Goal: Task Accomplishment & Management: Use online tool/utility

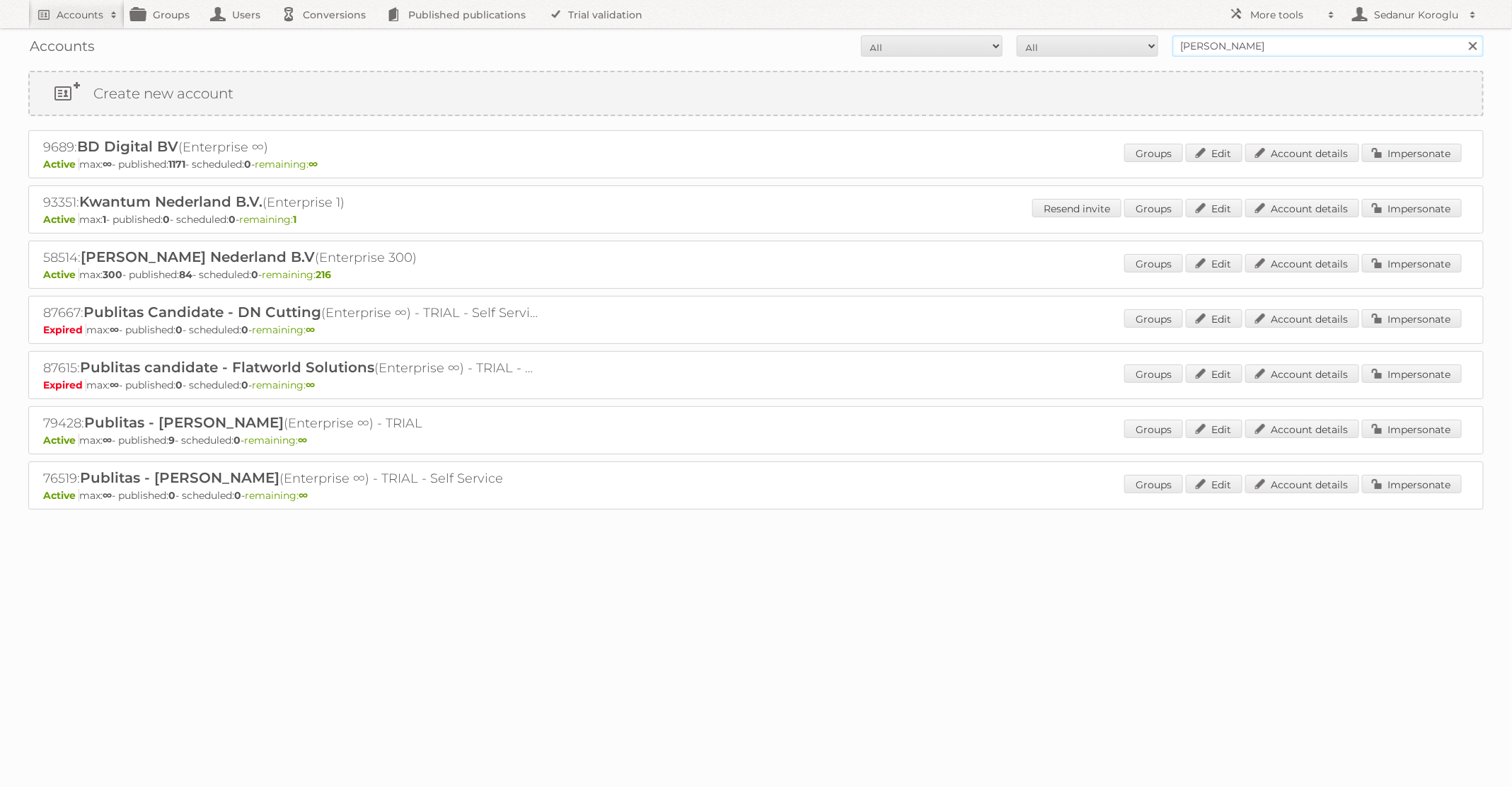
drag, startPoint x: 1245, startPoint y: 45, endPoint x: 1111, endPoint y: 44, distance: 134.0
click at [1111, 44] on form "All Active Expired Pending All Paid Trials Self service [PERSON_NAME] Search" at bounding box center [756, 46] width 1456 height 21
type input "ICI Paris XL"
click at [1462, 35] on input "Search" at bounding box center [1473, 46] width 21 height 21
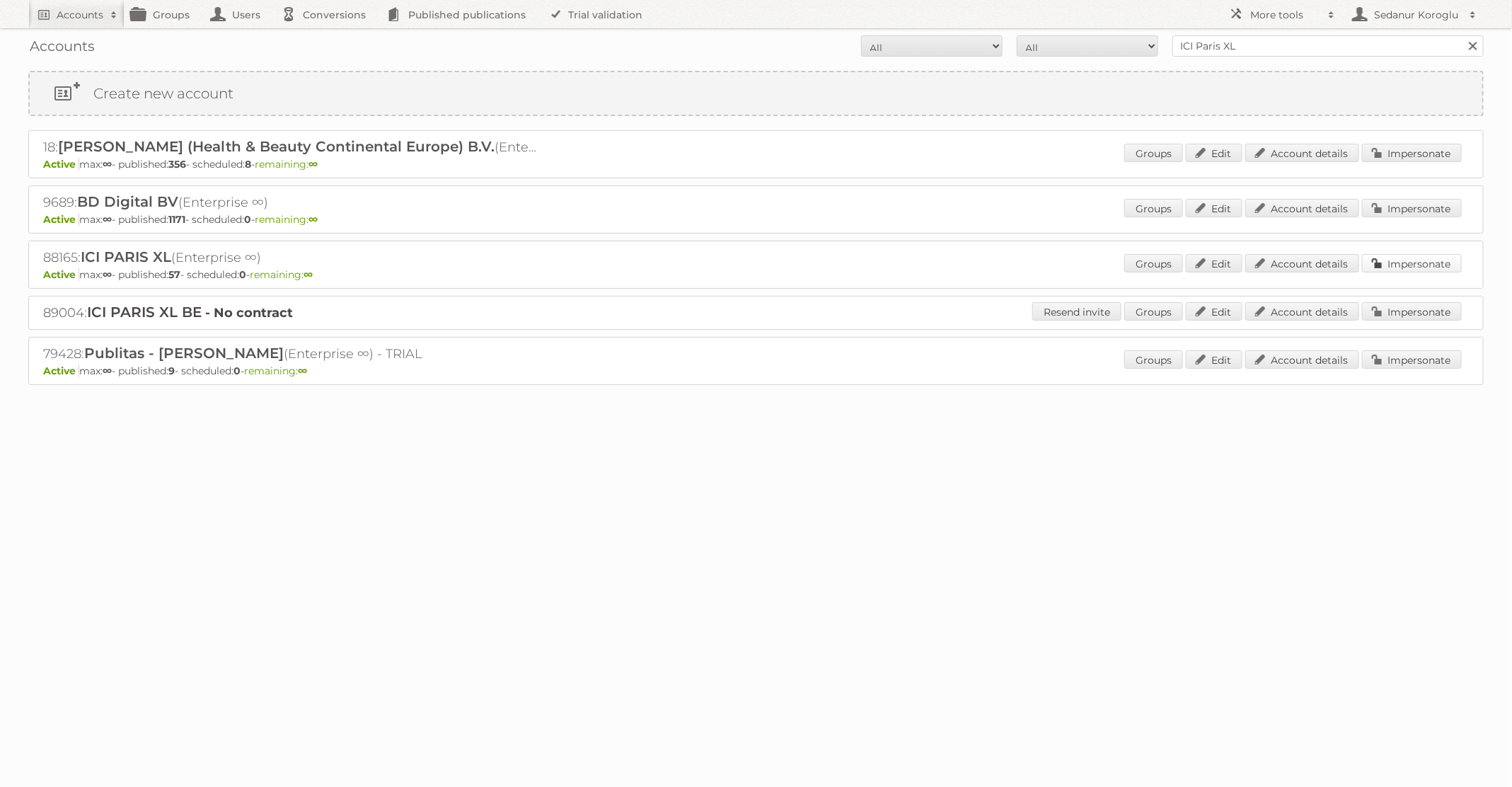
click at [1436, 267] on link "Impersonate" at bounding box center [1412, 262] width 100 height 18
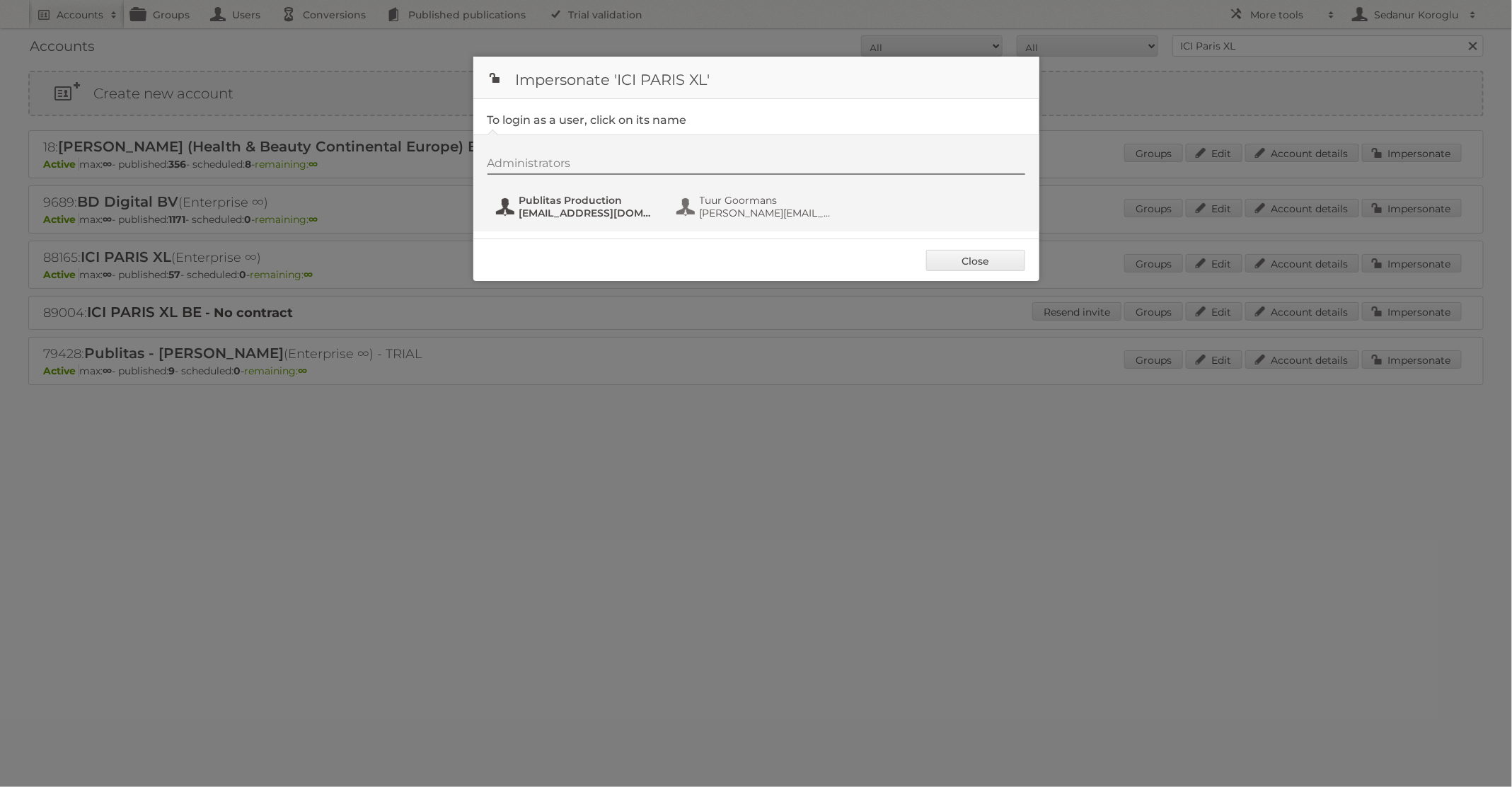
click at [612, 208] on span "fs+iciparisxl@publitas.com" at bounding box center [587, 213] width 137 height 12
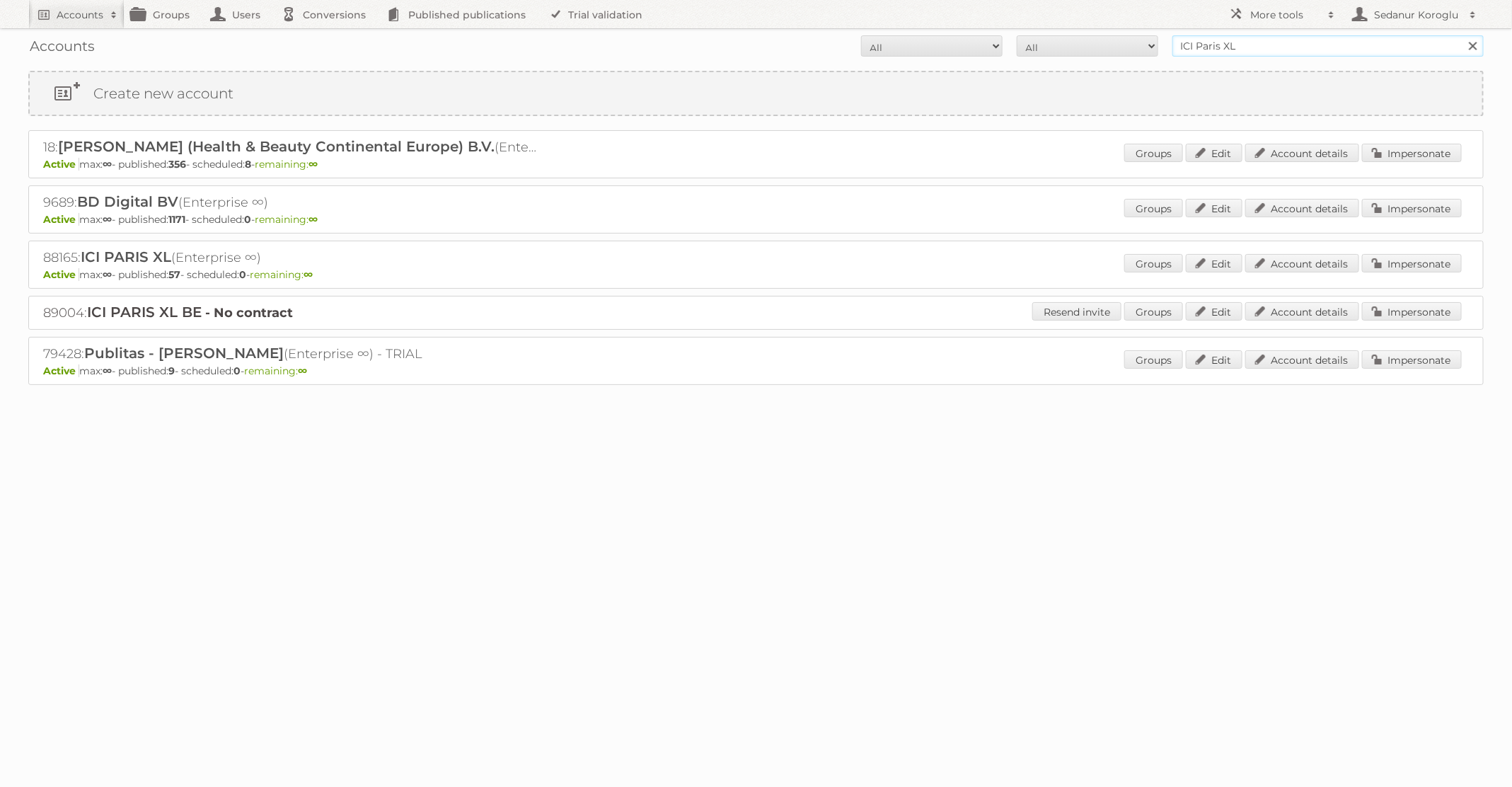
drag, startPoint x: 1263, startPoint y: 48, endPoint x: 837, endPoint y: 11, distance: 427.6
click at [837, 11] on body "Accounts Search Advanced Search Create new account Groups Users Conversions Pub…" at bounding box center [756, 394] width 1512 height 787
type input "[PERSON_NAME]"
click at [1462, 35] on input "Search" at bounding box center [1473, 46] width 21 height 21
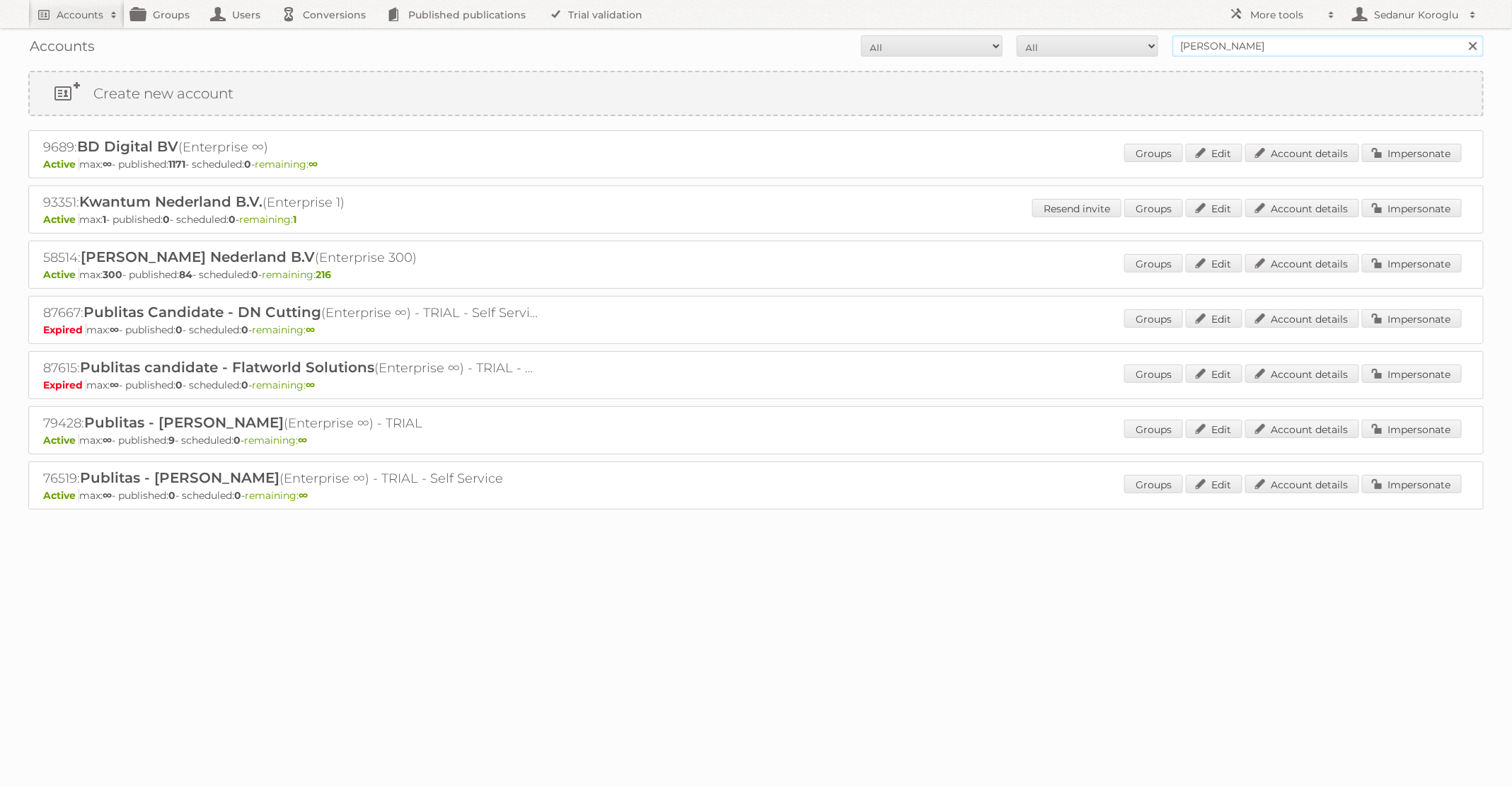
drag, startPoint x: 1260, startPoint y: 45, endPoint x: 1138, endPoint y: 38, distance: 122.2
click at [1138, 42] on form "All Active Expired Pending All Paid Trials Self service [PERSON_NAME] Search" at bounding box center [756, 46] width 1456 height 21
type input "HEMA"
click at [1462, 35] on input "Search" at bounding box center [1473, 46] width 21 height 21
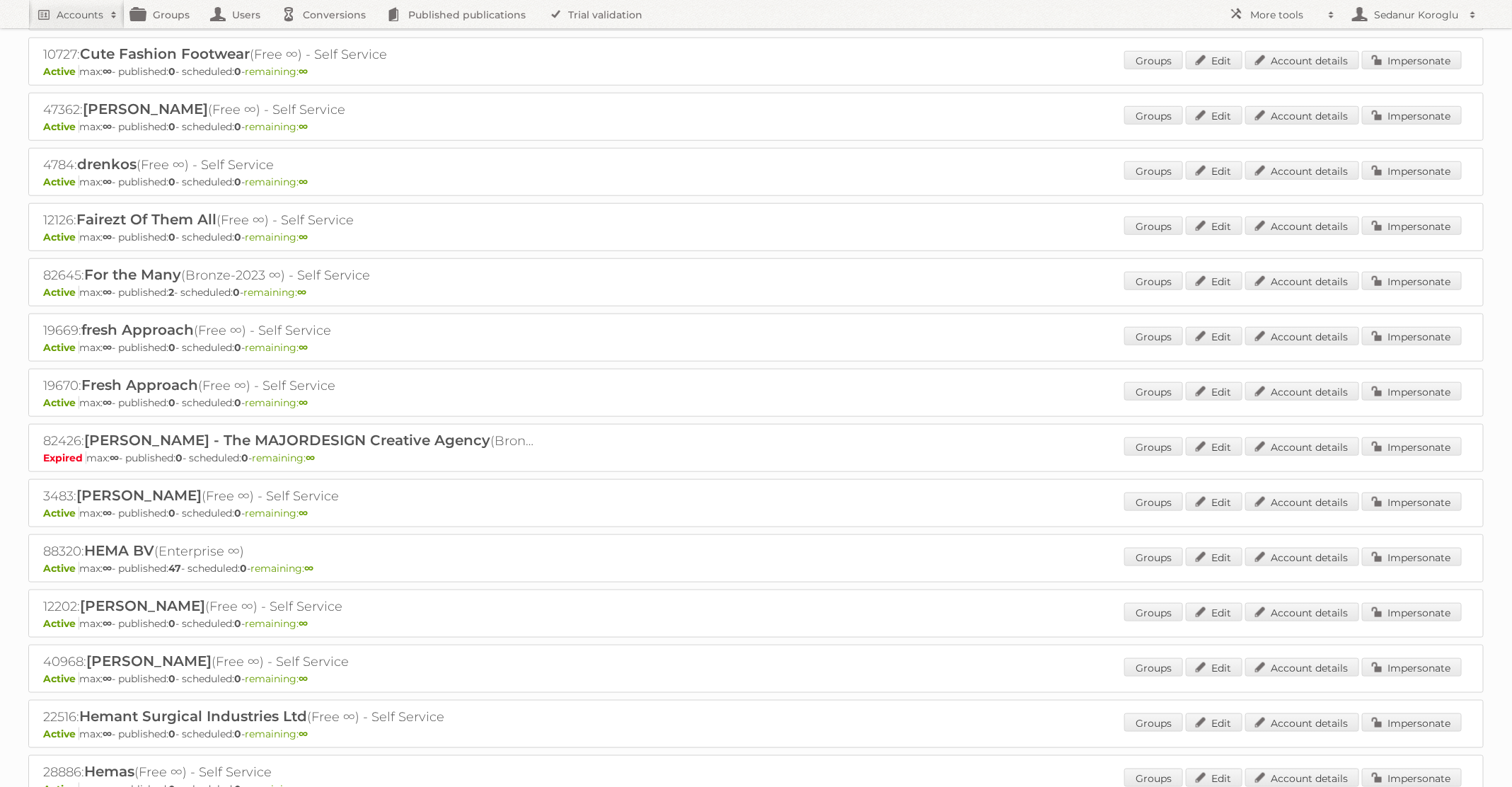
scroll to position [651, 0]
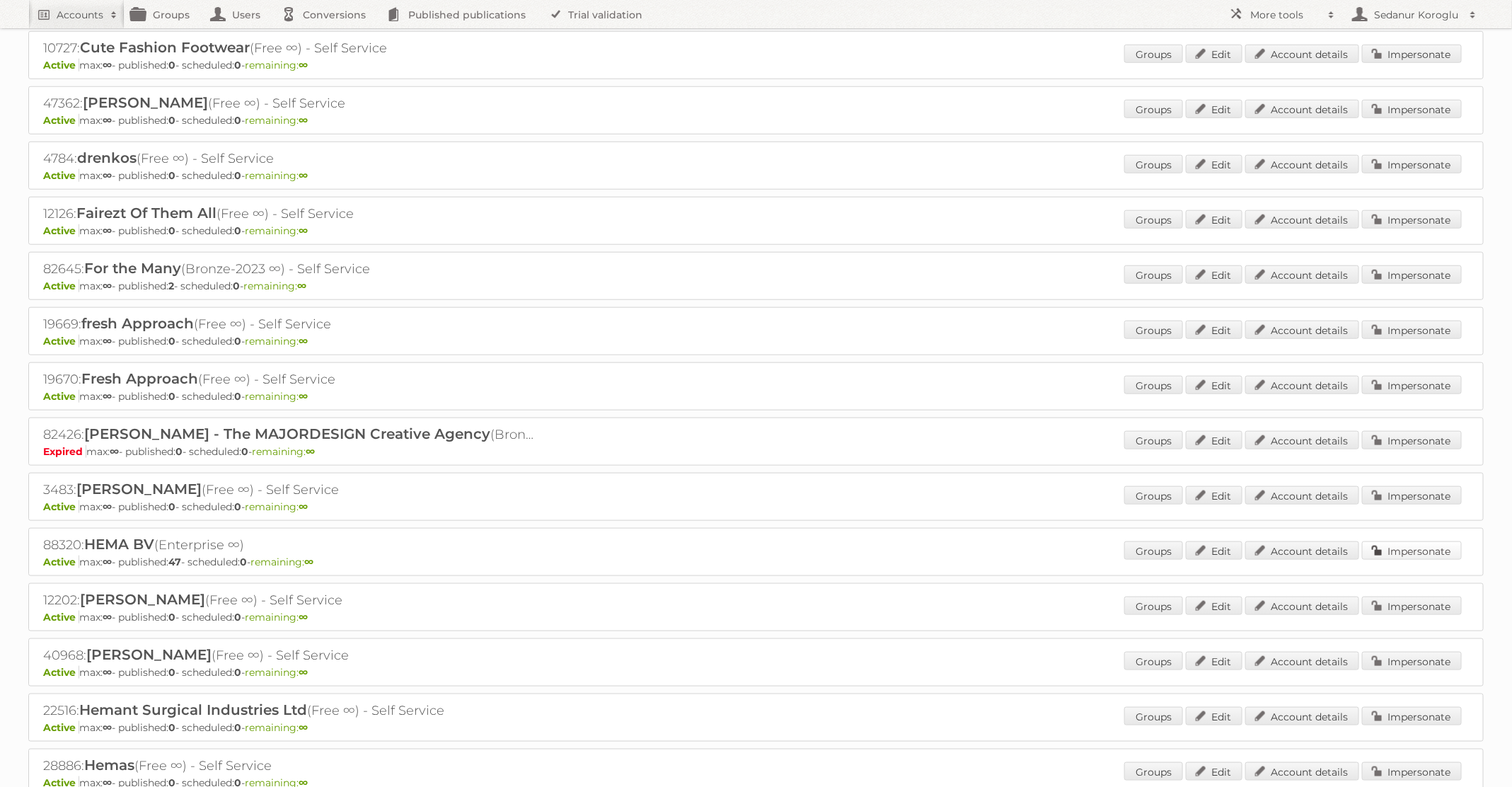
click at [1416, 541] on link "Impersonate" at bounding box center [1412, 550] width 100 height 18
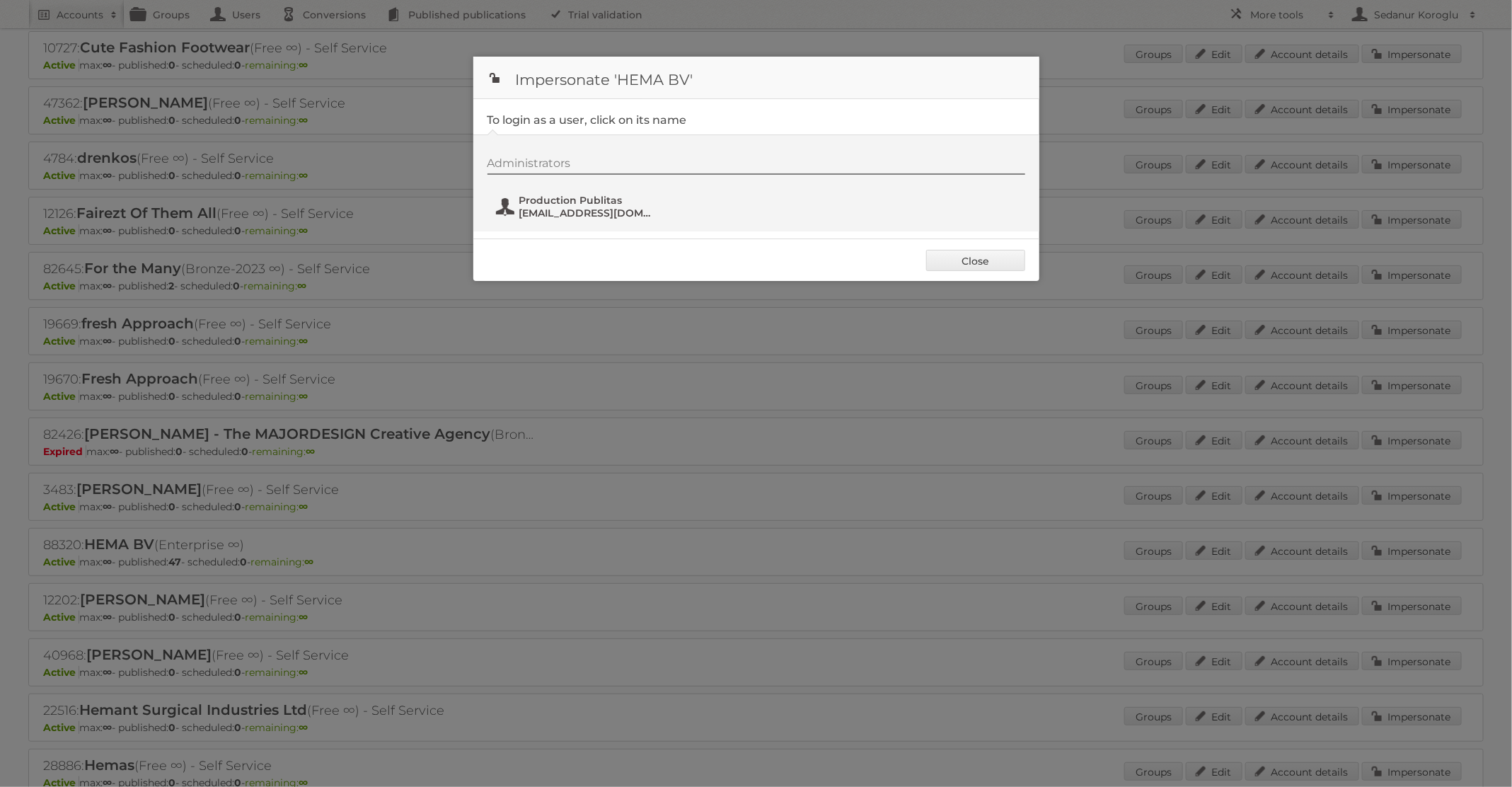
click at [592, 202] on span "Production Publitas" at bounding box center [587, 200] width 137 height 12
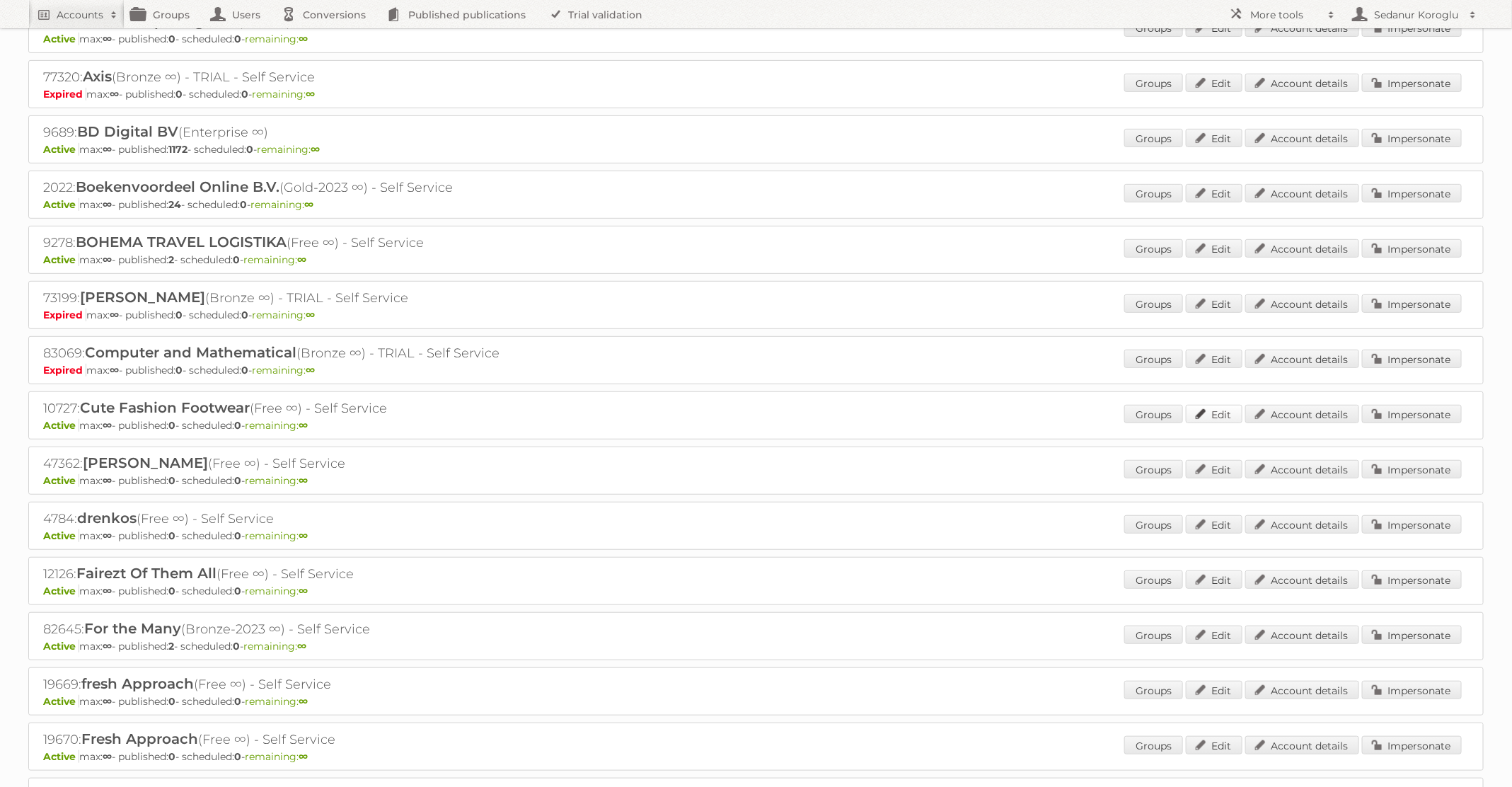
scroll to position [0, 0]
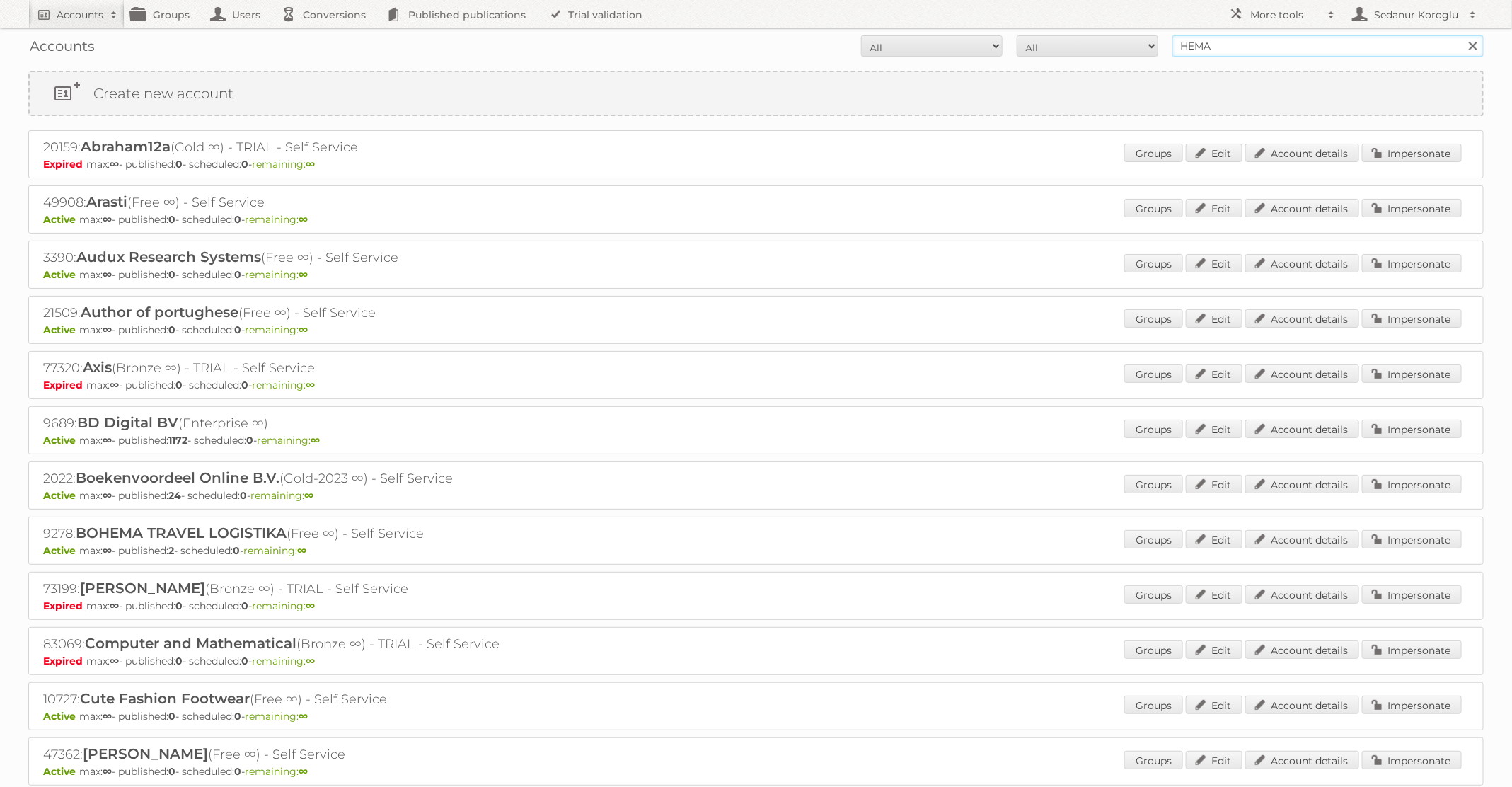
drag, startPoint x: 1225, startPoint y: 49, endPoint x: 1091, endPoint y: 50, distance: 134.0
click at [1091, 50] on form "All Active Expired Pending All Paid Trials Self service HEMA Search" at bounding box center [756, 46] width 1456 height 21
type input "[PERSON_NAME]"
click at [1462, 35] on input "Search" at bounding box center [1473, 46] width 21 height 21
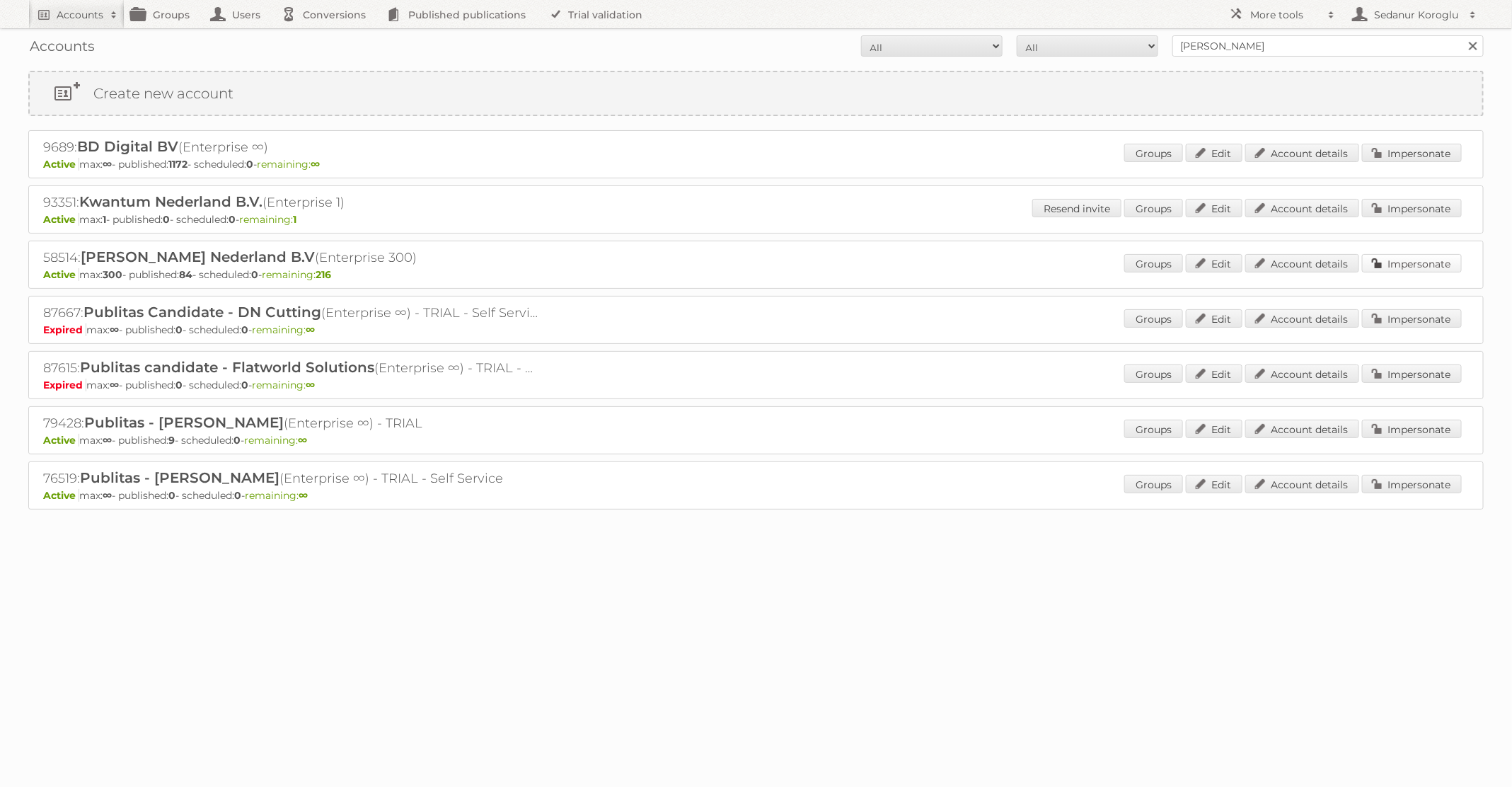
click at [1436, 261] on link "Impersonate" at bounding box center [1412, 262] width 100 height 18
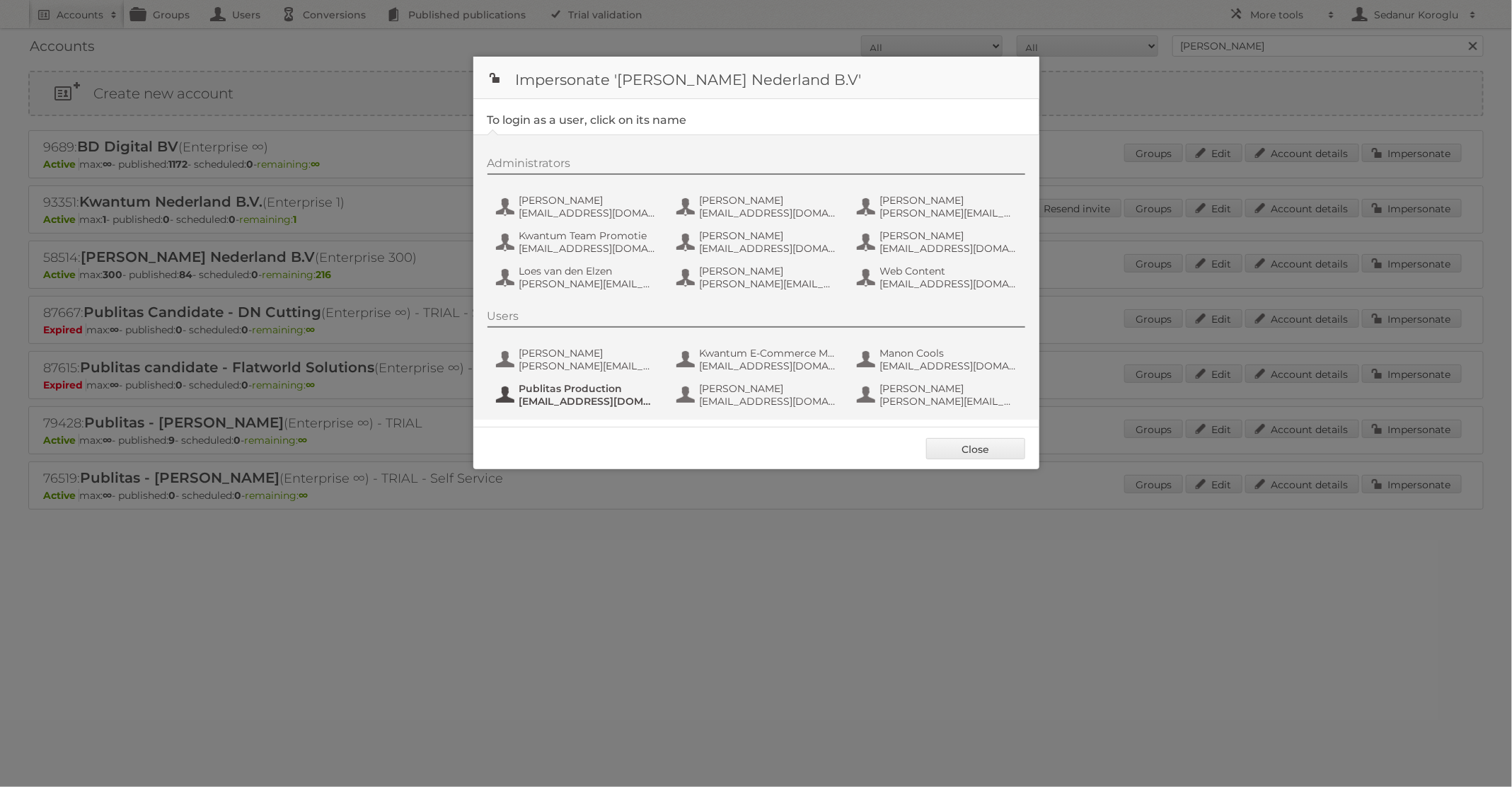
click at [596, 396] on span "[EMAIL_ADDRESS][DOMAIN_NAME]" at bounding box center [587, 400] width 137 height 12
